Goal: Task Accomplishment & Management: Manage account settings

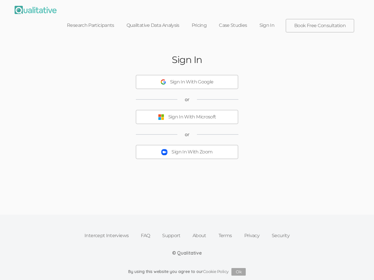
click at [187, 145] on button "Sign In With Zoom" at bounding box center [187, 152] width 102 height 14
click at [187, 79] on div "Sign In With Google" at bounding box center [192, 82] width 44 height 7
click at [187, 114] on div "Sign In With Microsoft" at bounding box center [192, 117] width 48 height 7
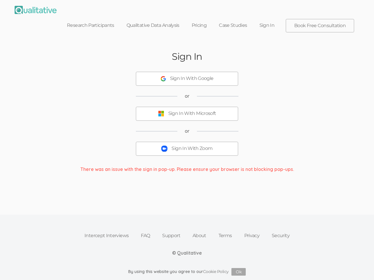
click at [187, 145] on div "Sign In With Zoom" at bounding box center [191, 148] width 41 height 7
click at [239, 272] on button "Ok" at bounding box center [238, 272] width 14 height 8
